Goal: Task Accomplishment & Management: Manage account settings

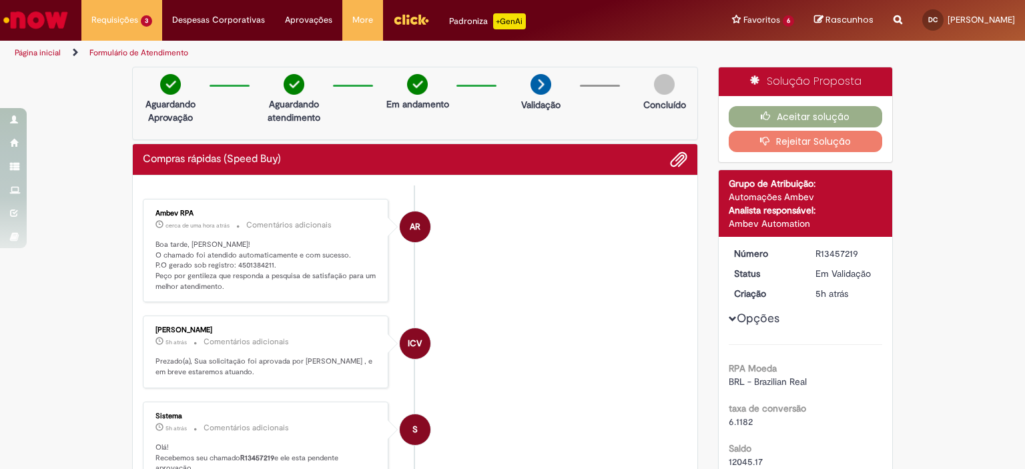
click at [254, 267] on p "Boa tarde, [PERSON_NAME]! O chamado foi atendido automaticamente e com sucesso.…" at bounding box center [266, 266] width 222 height 53
copy p "4501384211"
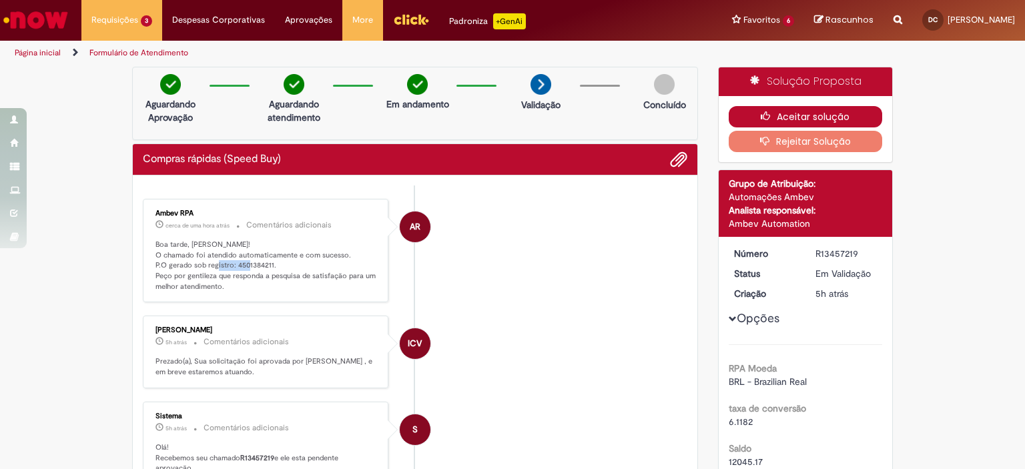
click at [823, 118] on button "Aceitar solução" at bounding box center [806, 116] width 154 height 21
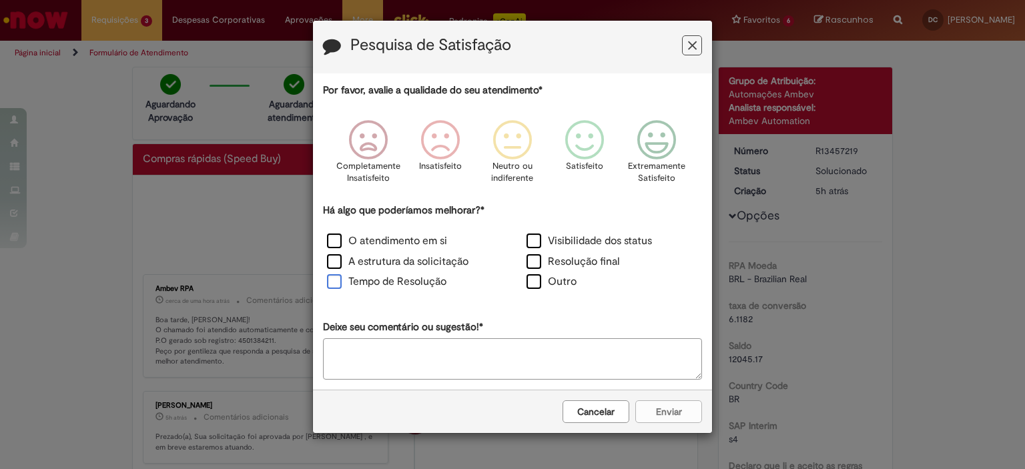
click at [416, 286] on label "Tempo de Resolução" at bounding box center [386, 281] width 119 height 15
click at [661, 149] on icon "Feedback" at bounding box center [657, 140] width 50 height 40
click at [678, 413] on button "Enviar" at bounding box center [668, 411] width 67 height 23
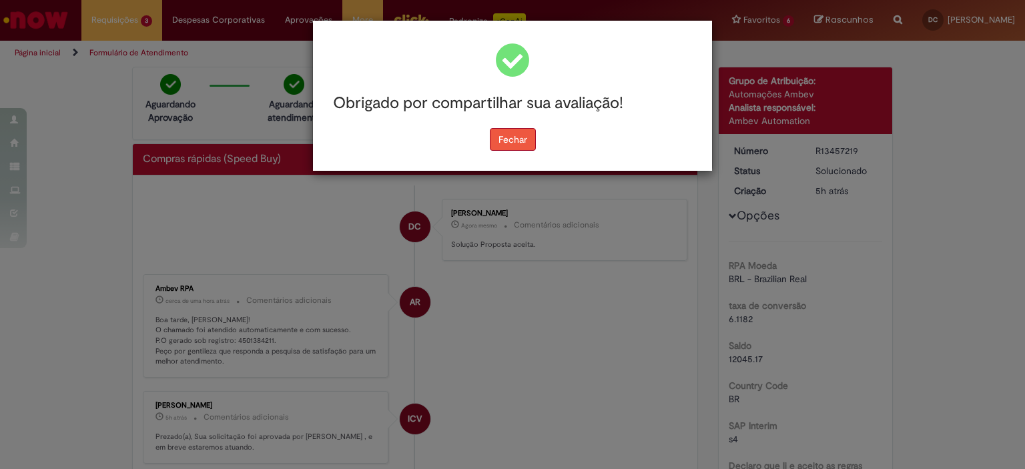
click at [507, 146] on button "Fechar" at bounding box center [513, 139] width 46 height 23
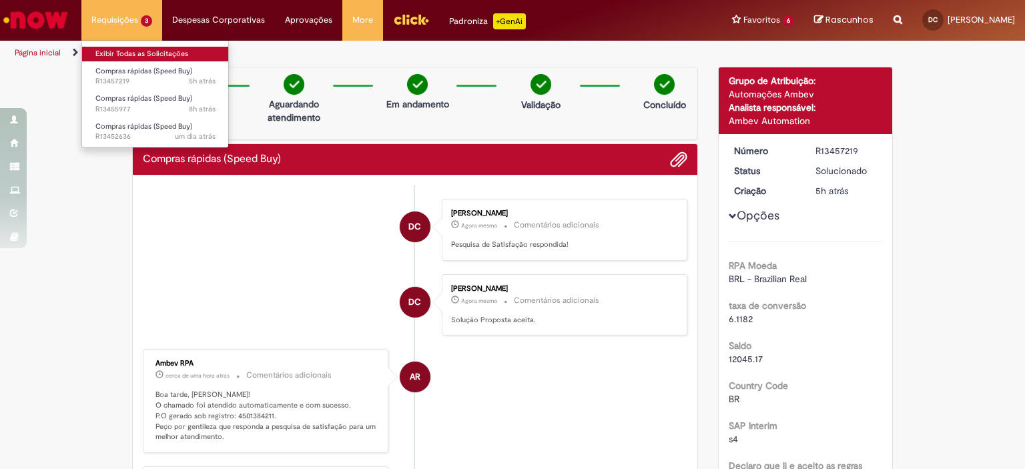
click at [121, 53] on link "Exibir Todas as Solicitações" at bounding box center [155, 54] width 147 height 15
